Goal: Subscribe to service/newsletter

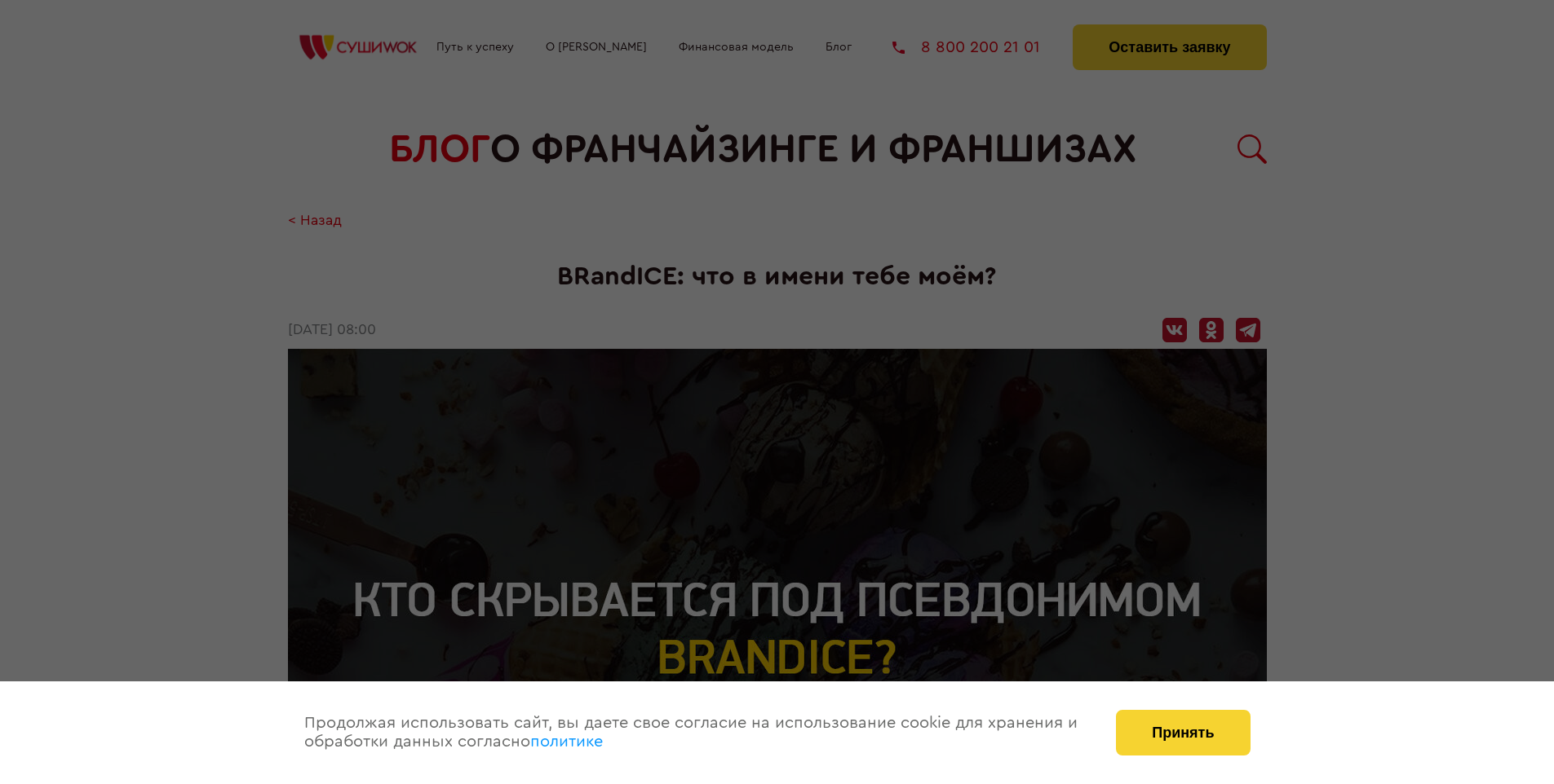
scroll to position [1929, 0]
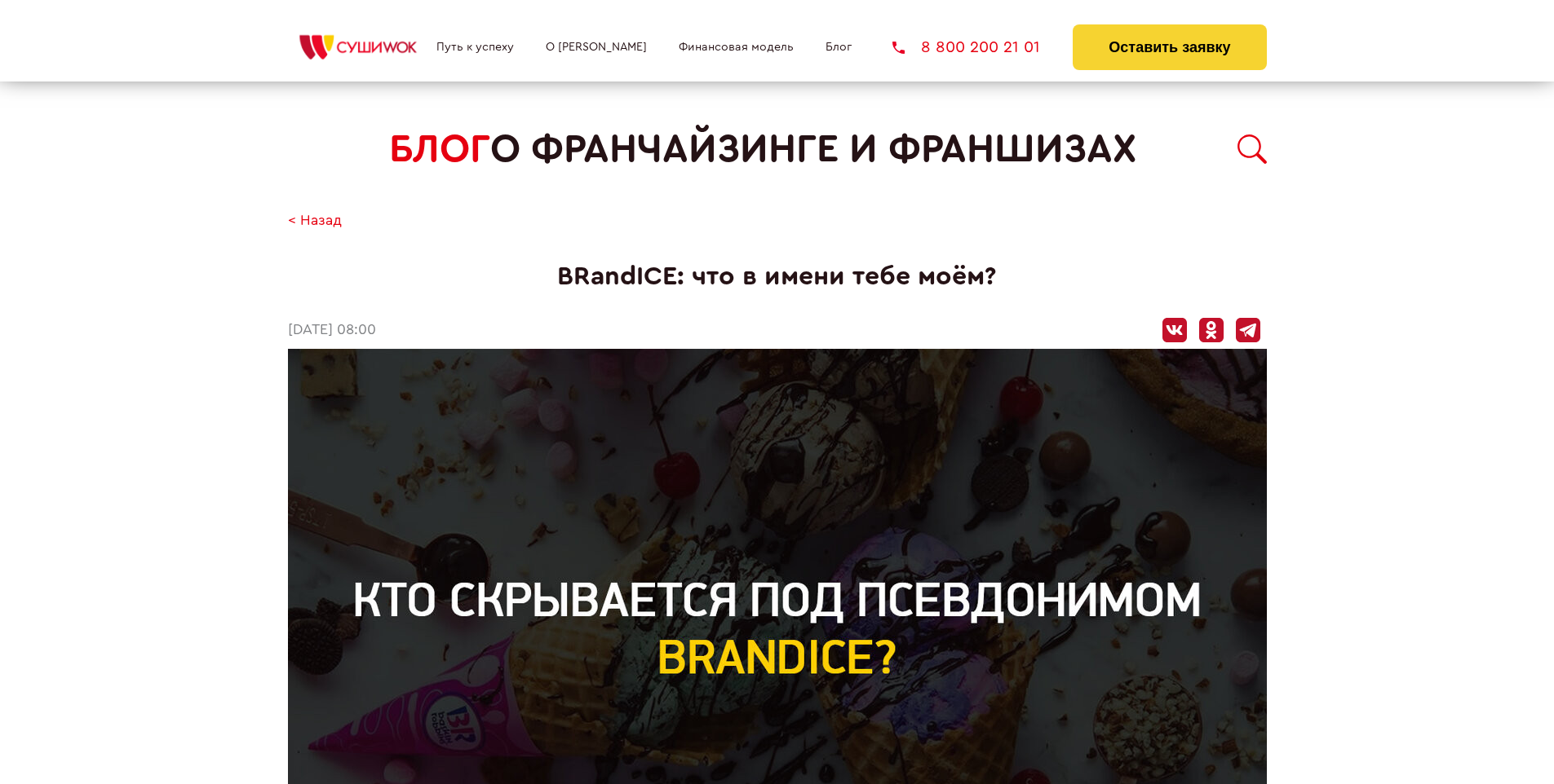
scroll to position [1929, 0]
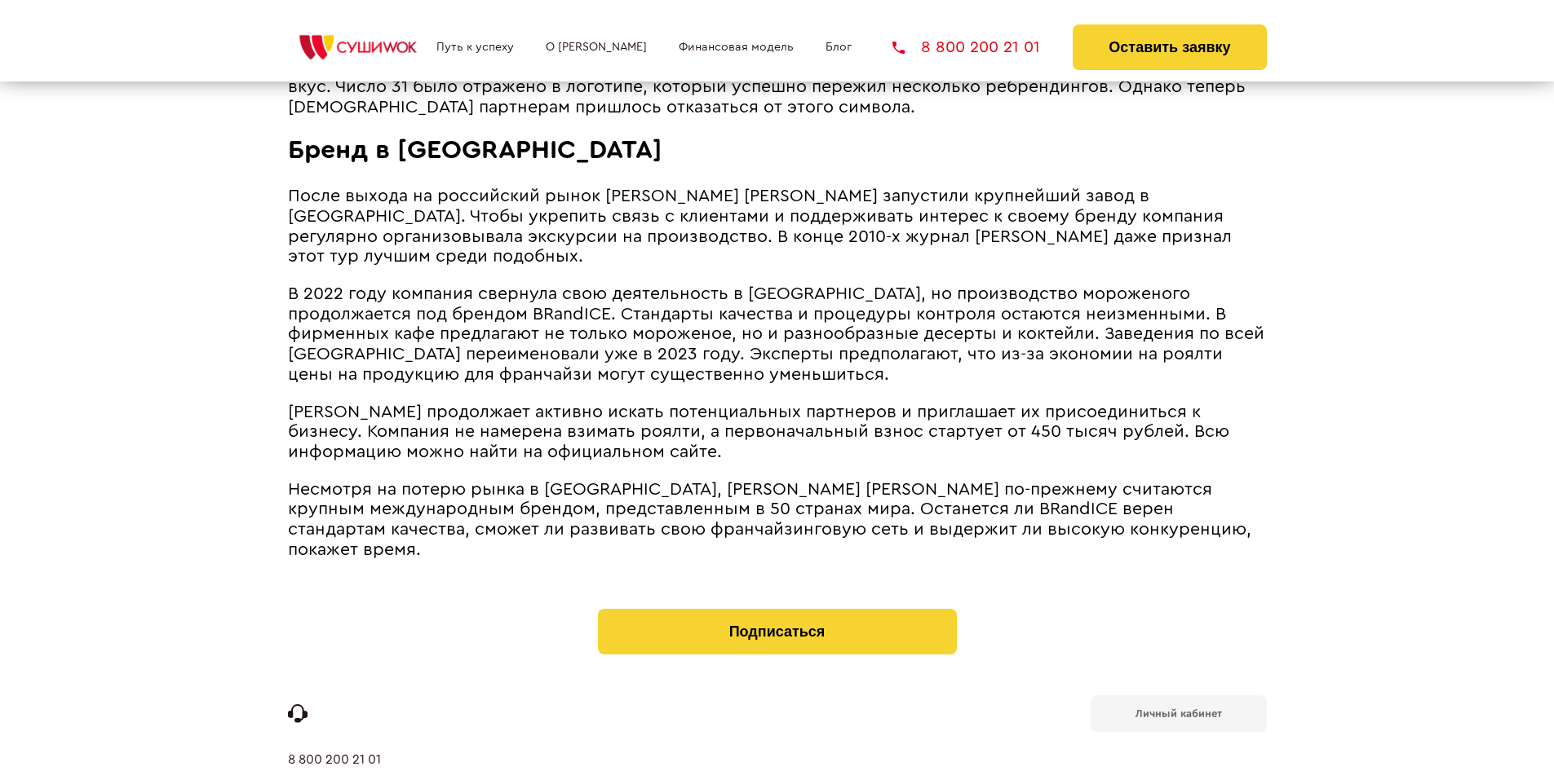
click at [1178, 708] on b "Личный кабинет" at bounding box center [1178, 714] width 87 height 11
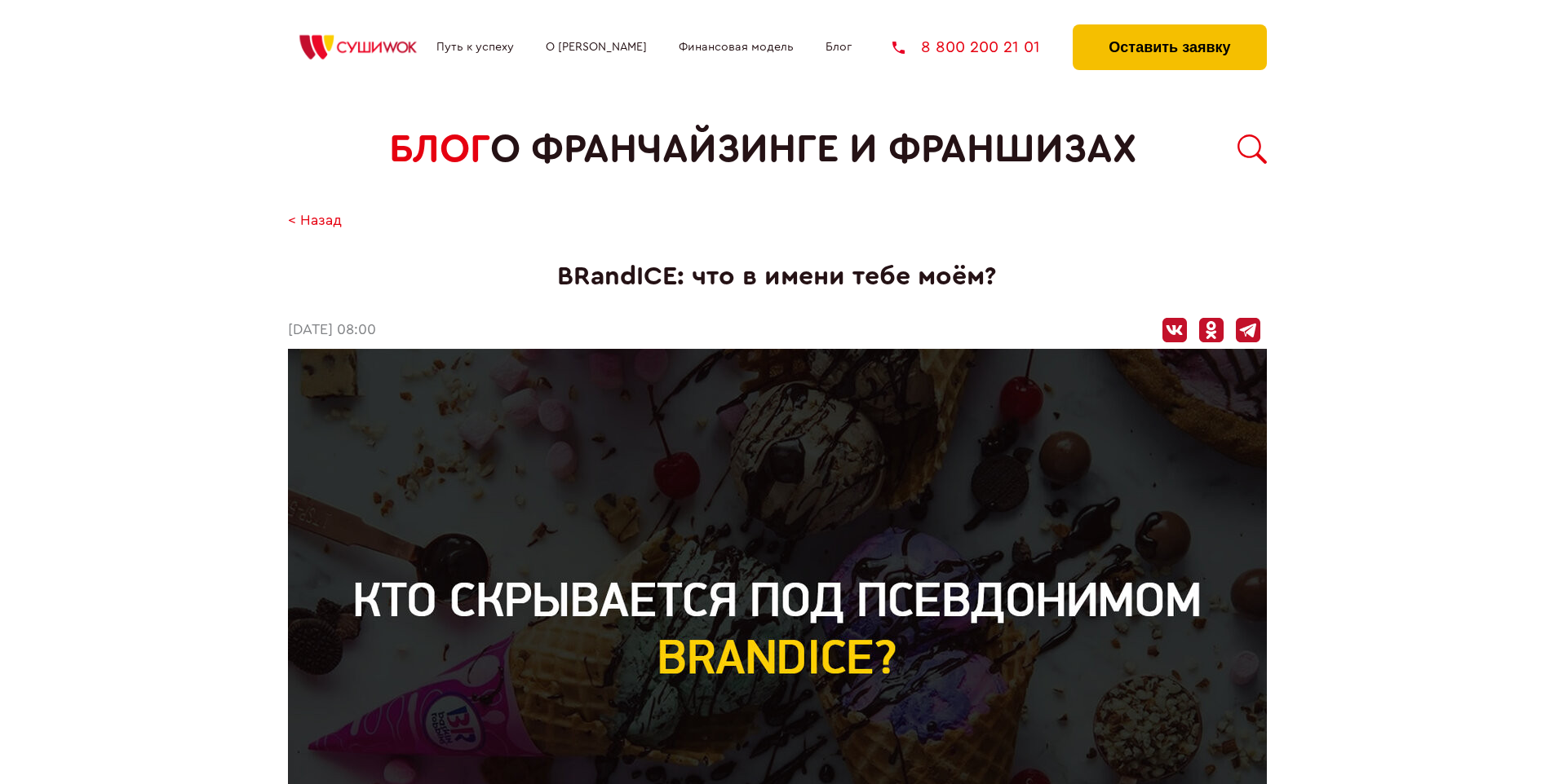
click at [1169, 28] on button "Оставить заявку" at bounding box center [1169, 47] width 193 height 46
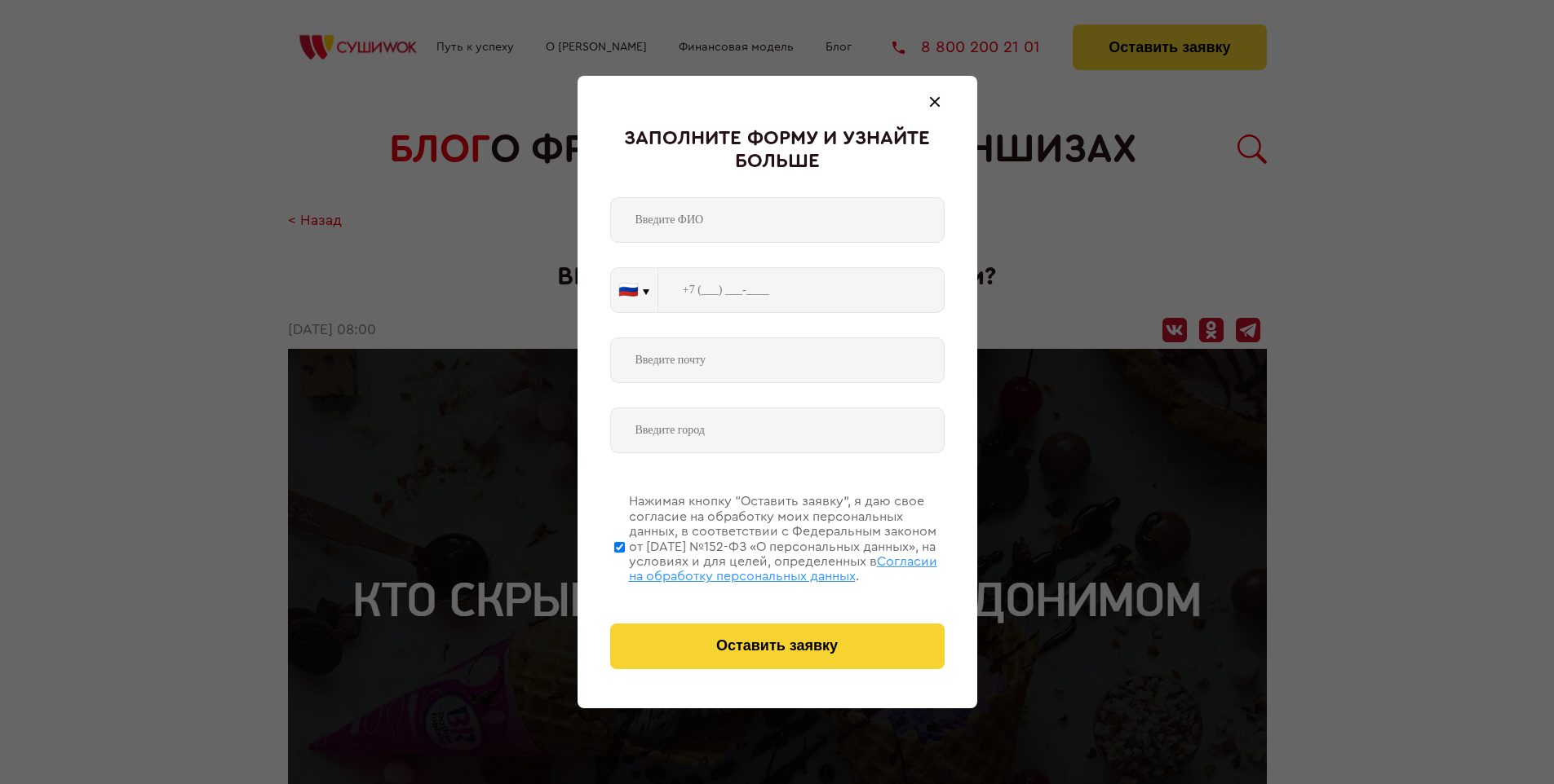
click at [756, 567] on span "Согласии на обработку персональных данных" at bounding box center [783, 569] width 308 height 27
click at [625, 567] on input "Нажимая кнопку “Оставить заявку”, я даю свое согласие на обработку моих персона…" at bounding box center [619, 547] width 11 height 130
checkbox input "false"
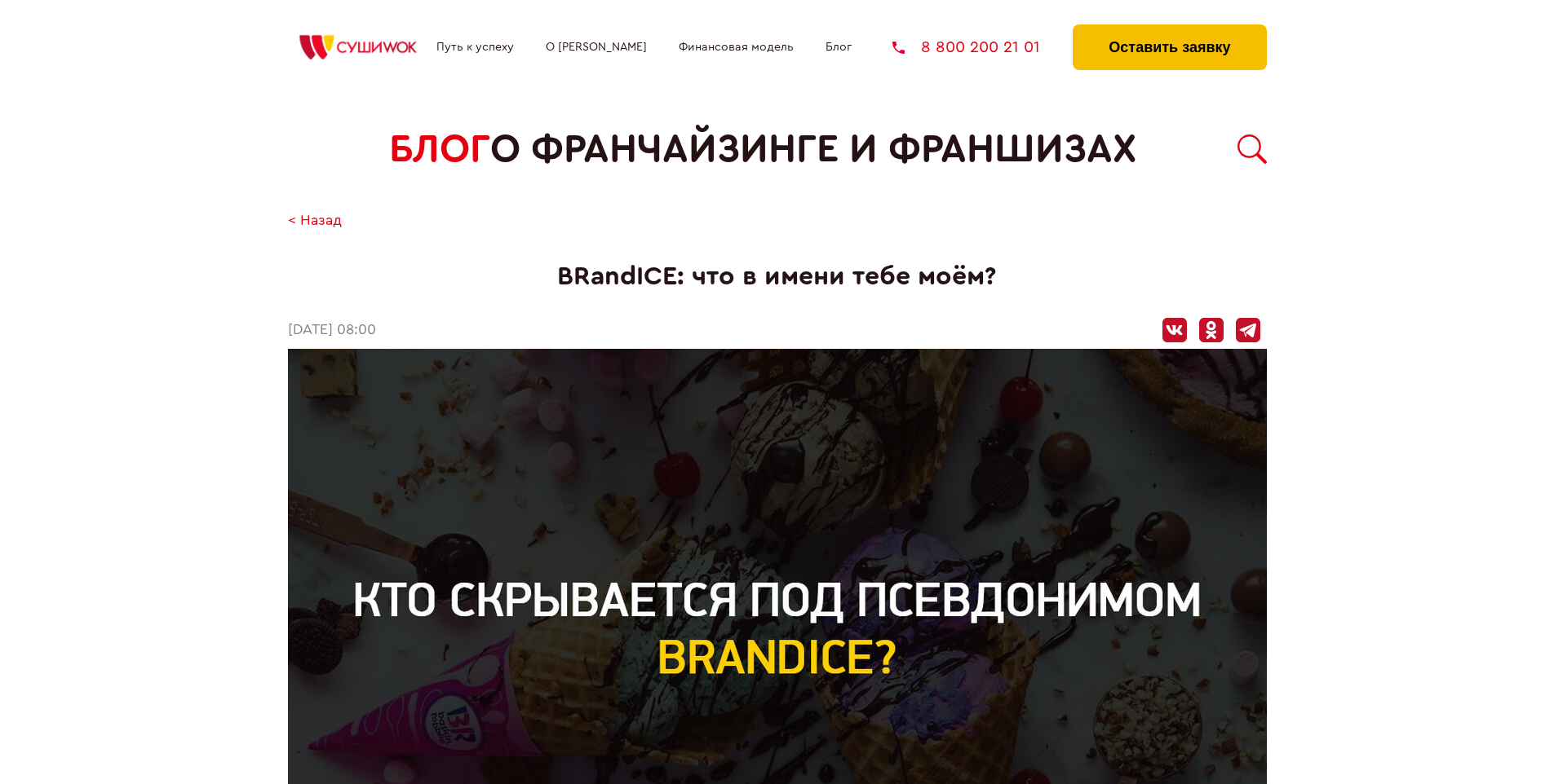
click at [1169, 28] on button "Оставить заявку" at bounding box center [1169, 47] width 193 height 46
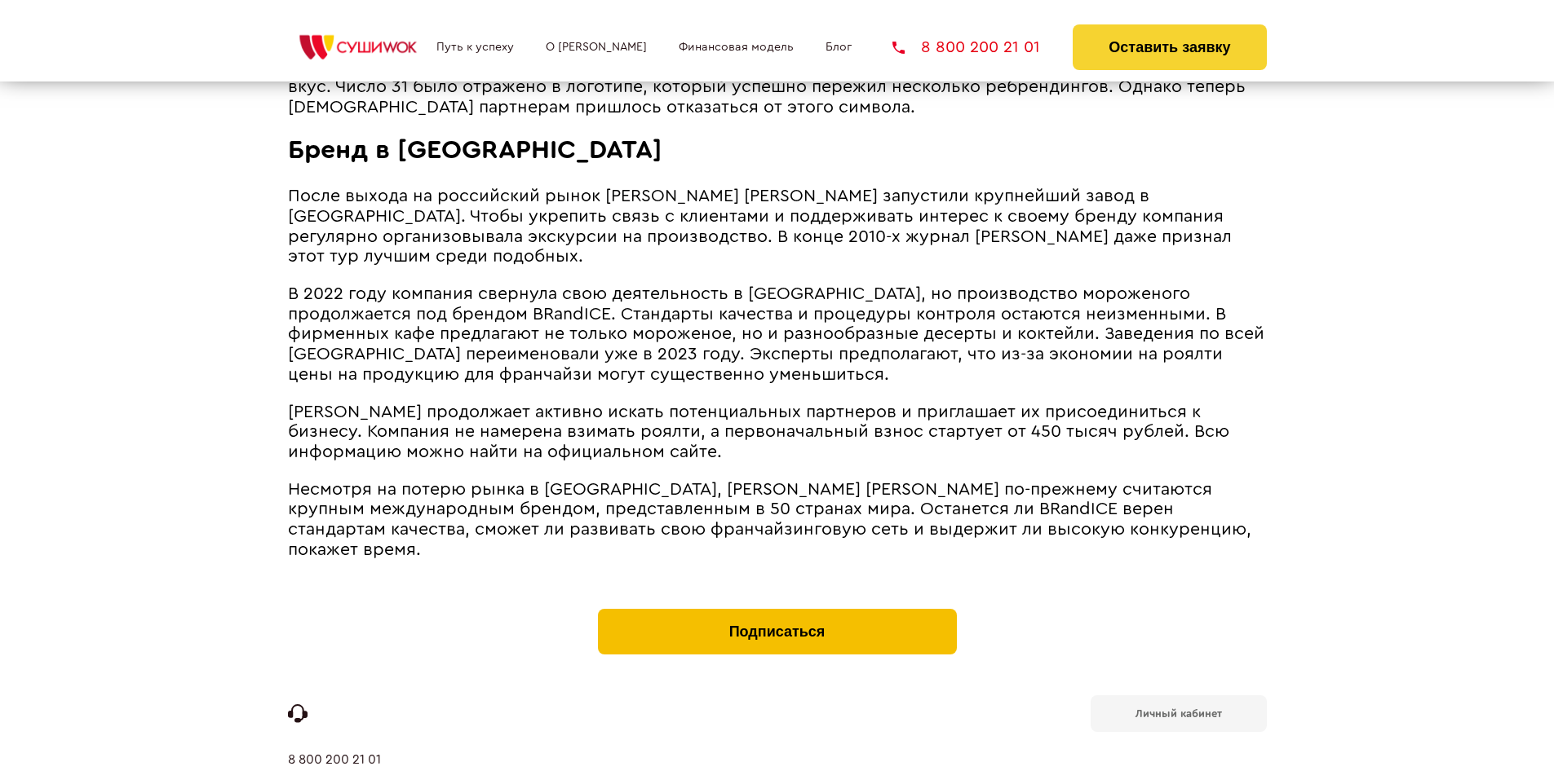
click at [776, 609] on button "Подписаться" at bounding box center [778, 632] width 359 height 46
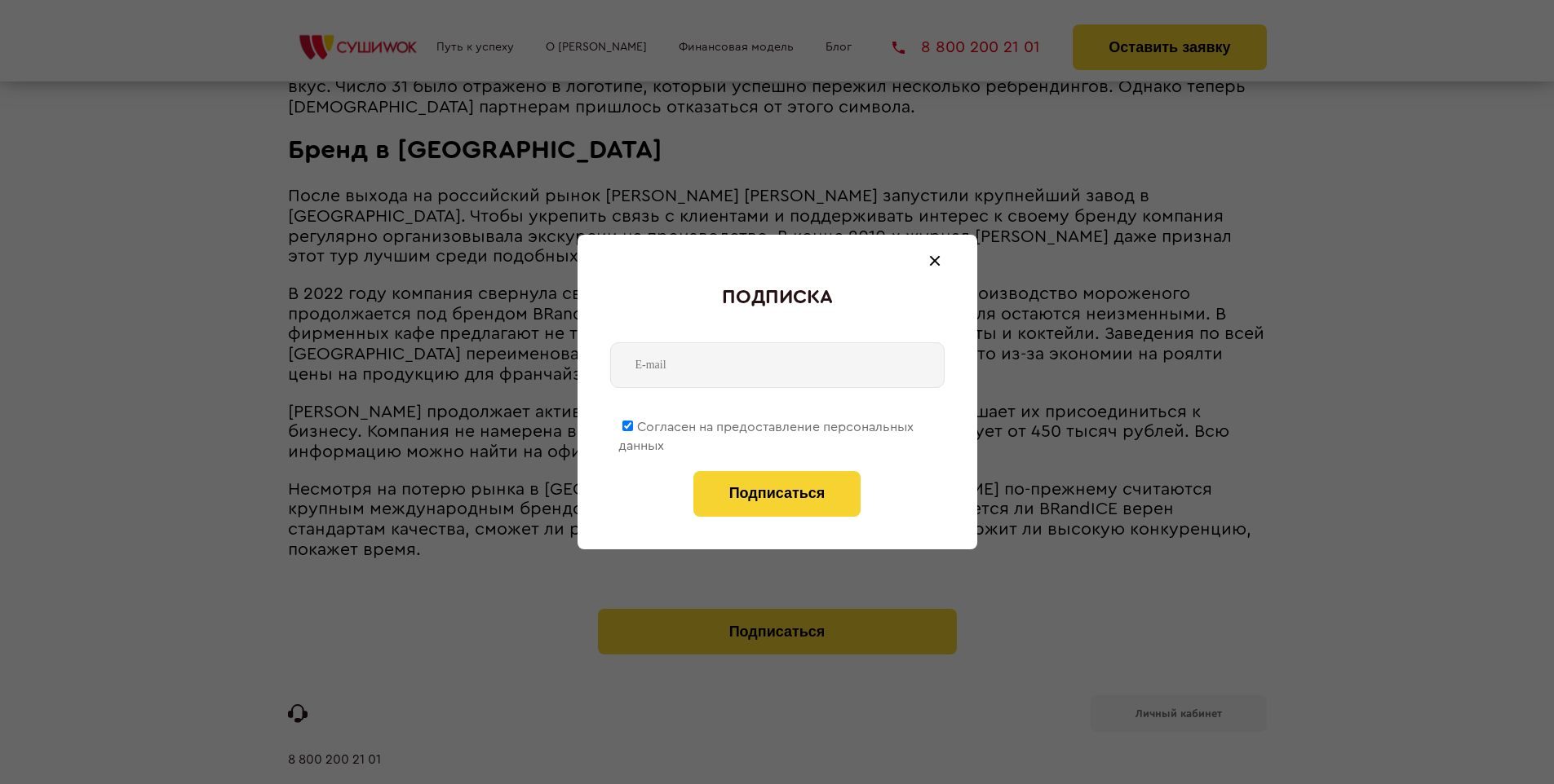
click at [767, 424] on span "Согласен на предоставление персональных данных" at bounding box center [766, 437] width 295 height 32
click at [633, 424] on input "Согласен на предоставление персональных данных" at bounding box center [627, 427] width 11 height 11
checkbox input "false"
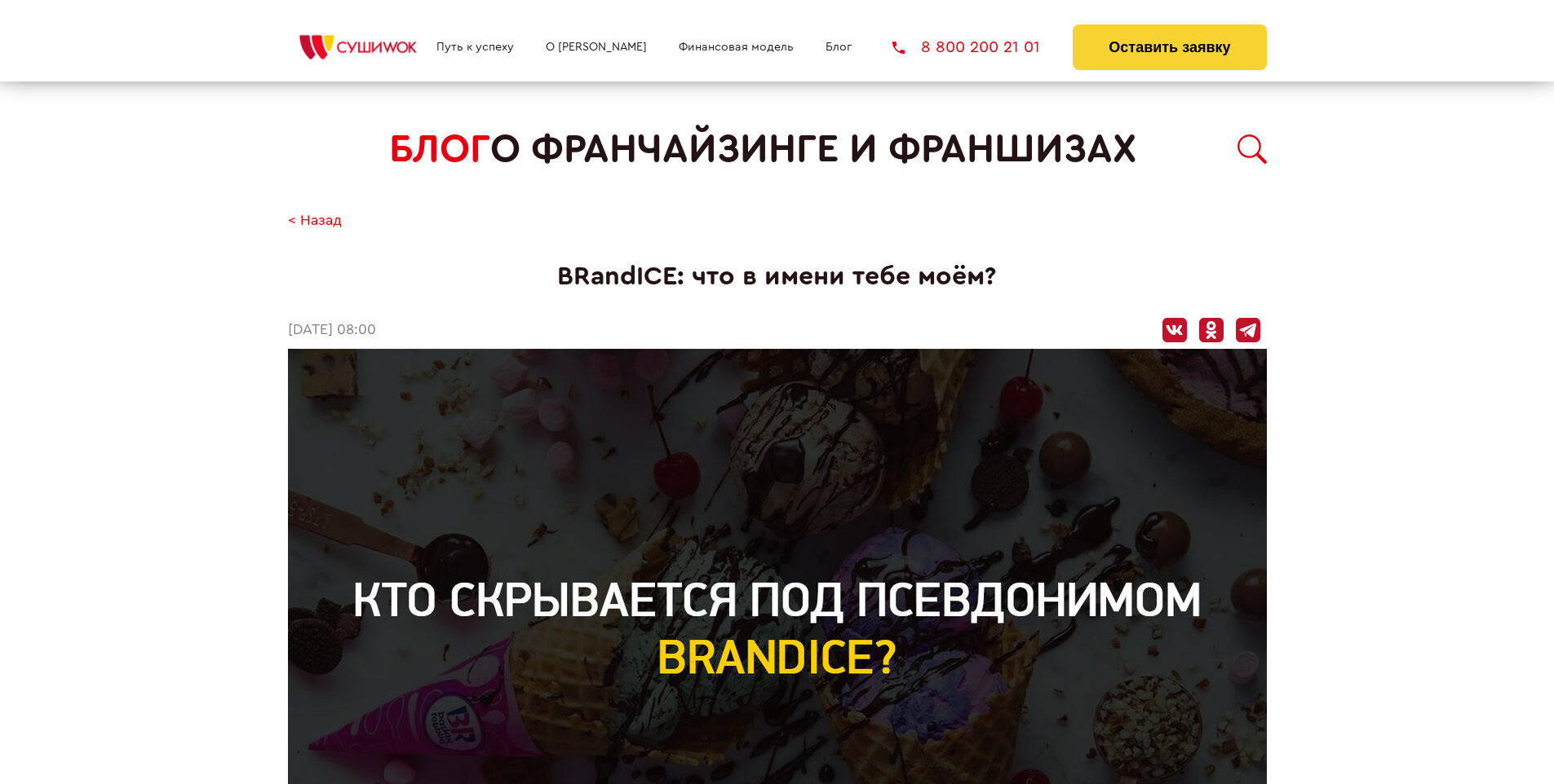
scroll to position [1929, 0]
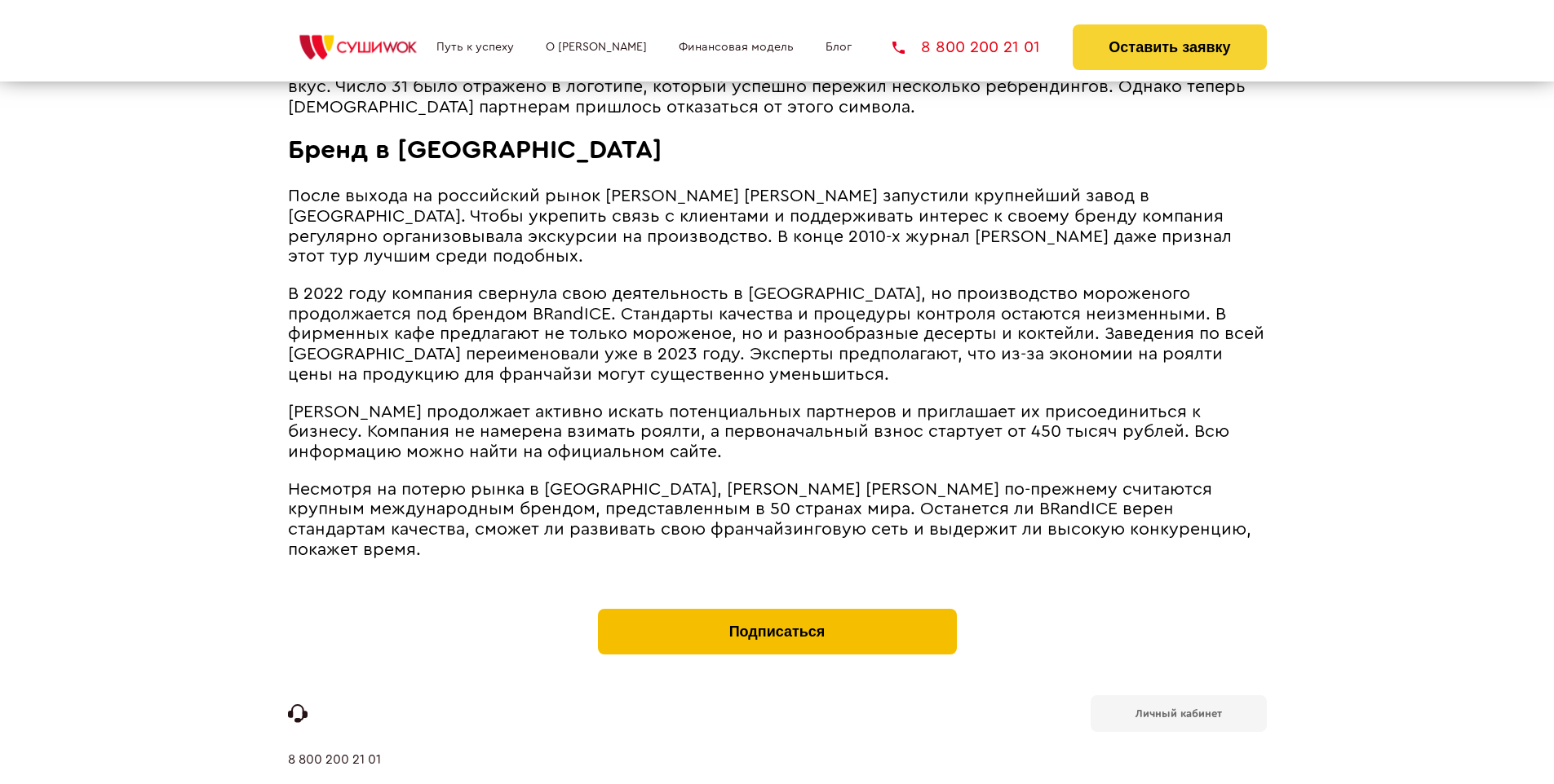
click at [776, 609] on button "Подписаться" at bounding box center [778, 632] width 359 height 46
